Goal: Task Accomplishment & Management: Use online tool/utility

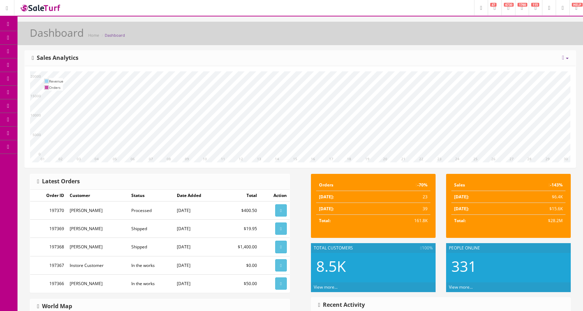
click at [39, 35] on icon at bounding box center [36, 38] width 7 height 6
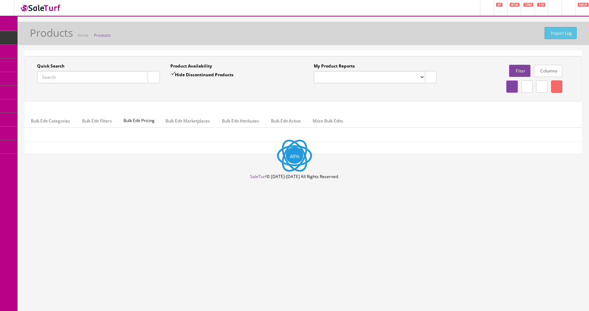
click at [76, 76] on input "Quick Search" at bounding box center [92, 77] width 111 height 12
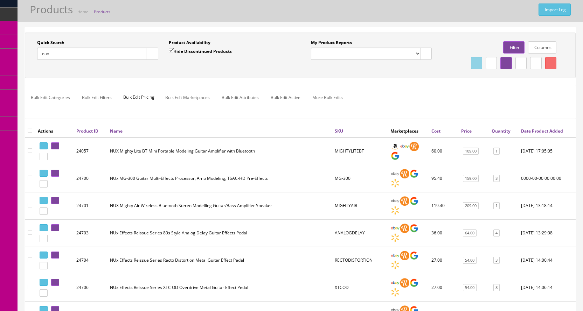
scroll to position [35, 0]
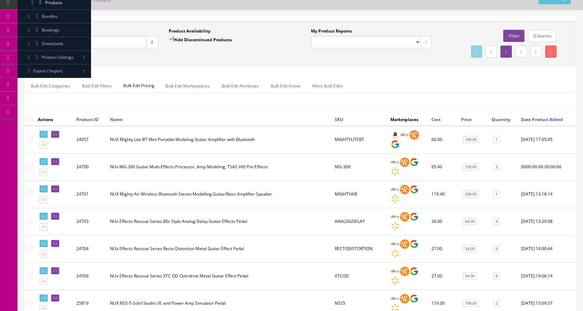
type input "nux"
